Goal: Obtain resource: Obtain resource

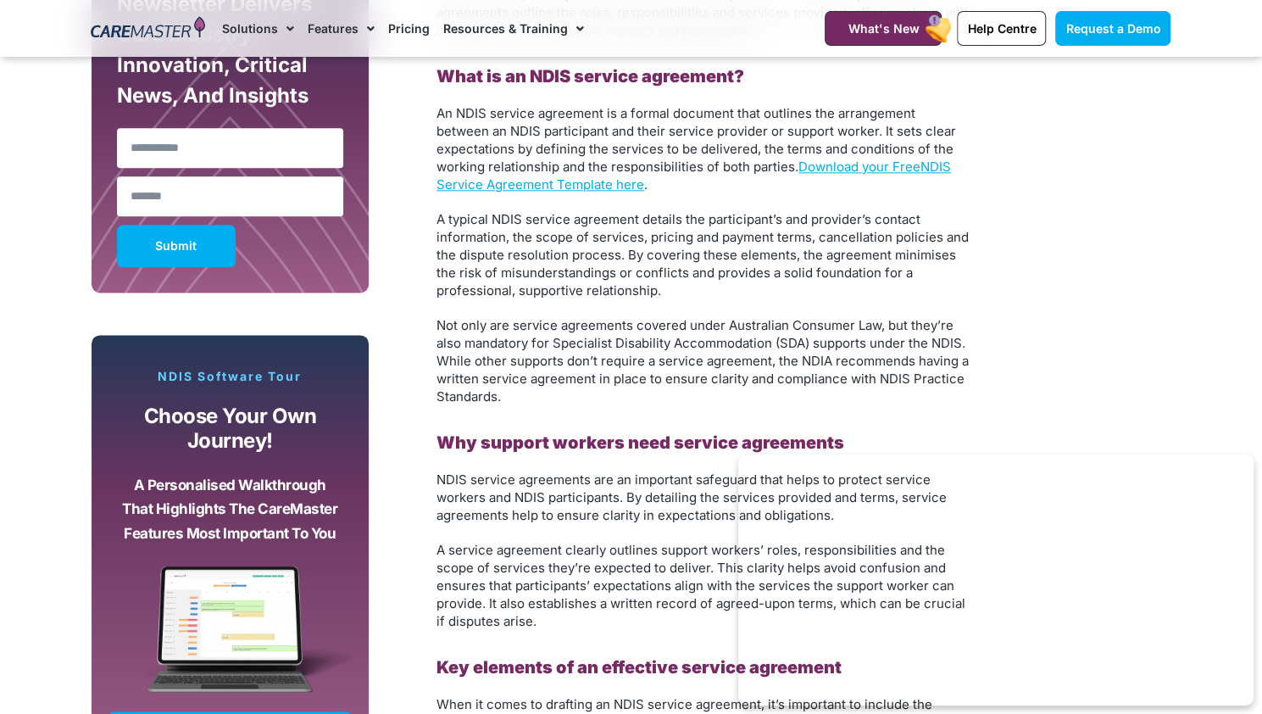
scroll to position [1135, 0]
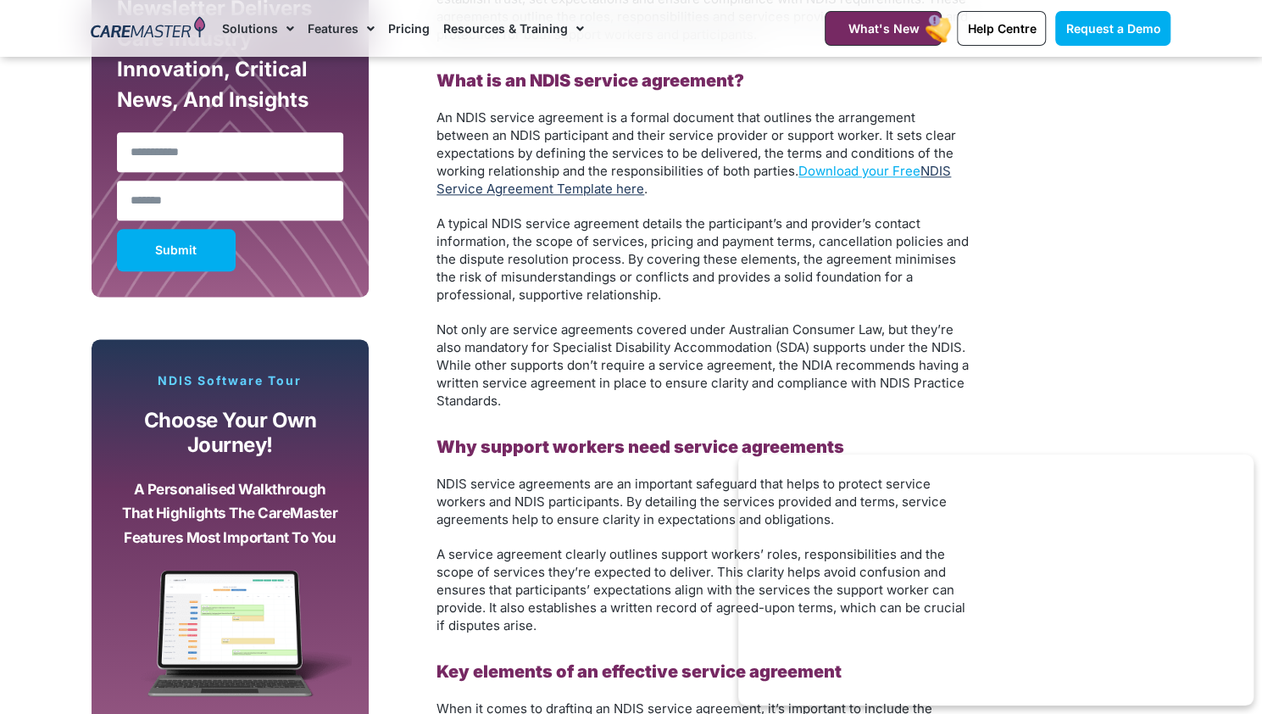
click at [571, 184] on link "NDIS Service Agreement Template here" at bounding box center [694, 180] width 514 height 34
